Goal: Navigation & Orientation: Find specific page/section

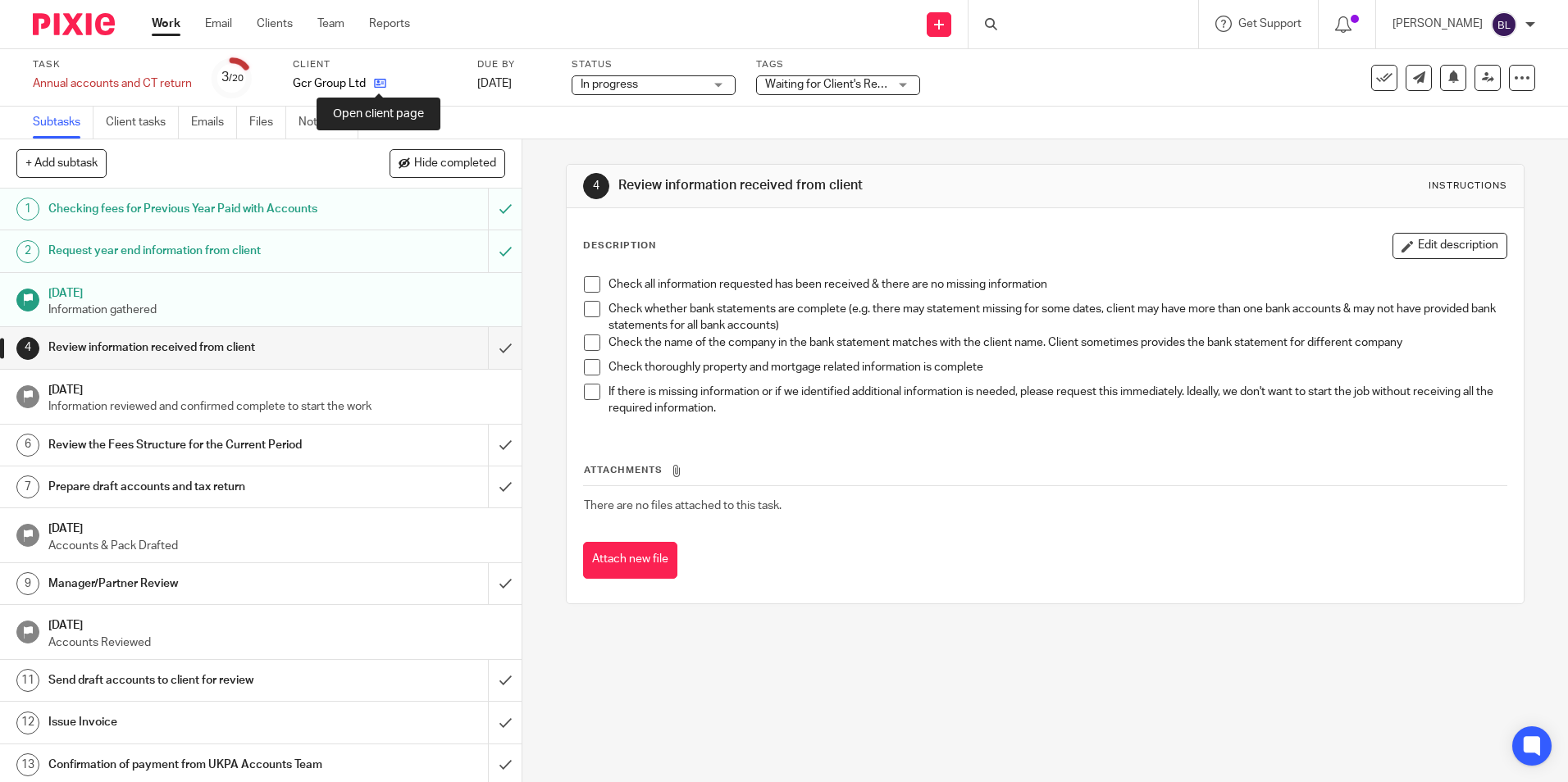
click at [382, 80] on icon at bounding box center [379, 83] width 12 height 12
